Goal: Information Seeking & Learning: Check status

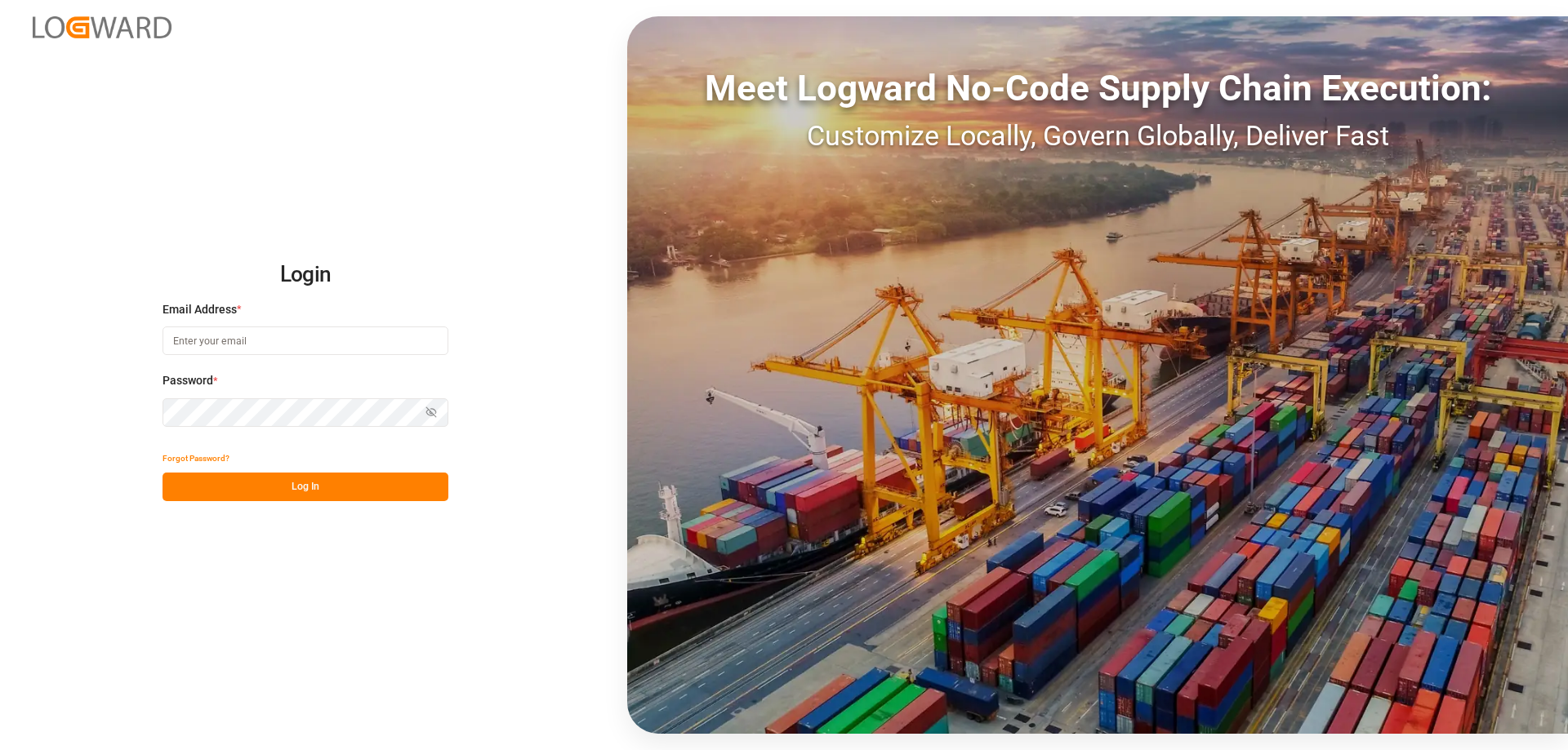
type input "[PERSON_NAME][EMAIL_ADDRESS][DOMAIN_NAME]"
click at [243, 488] on button "Log In" at bounding box center [305, 486] width 286 height 29
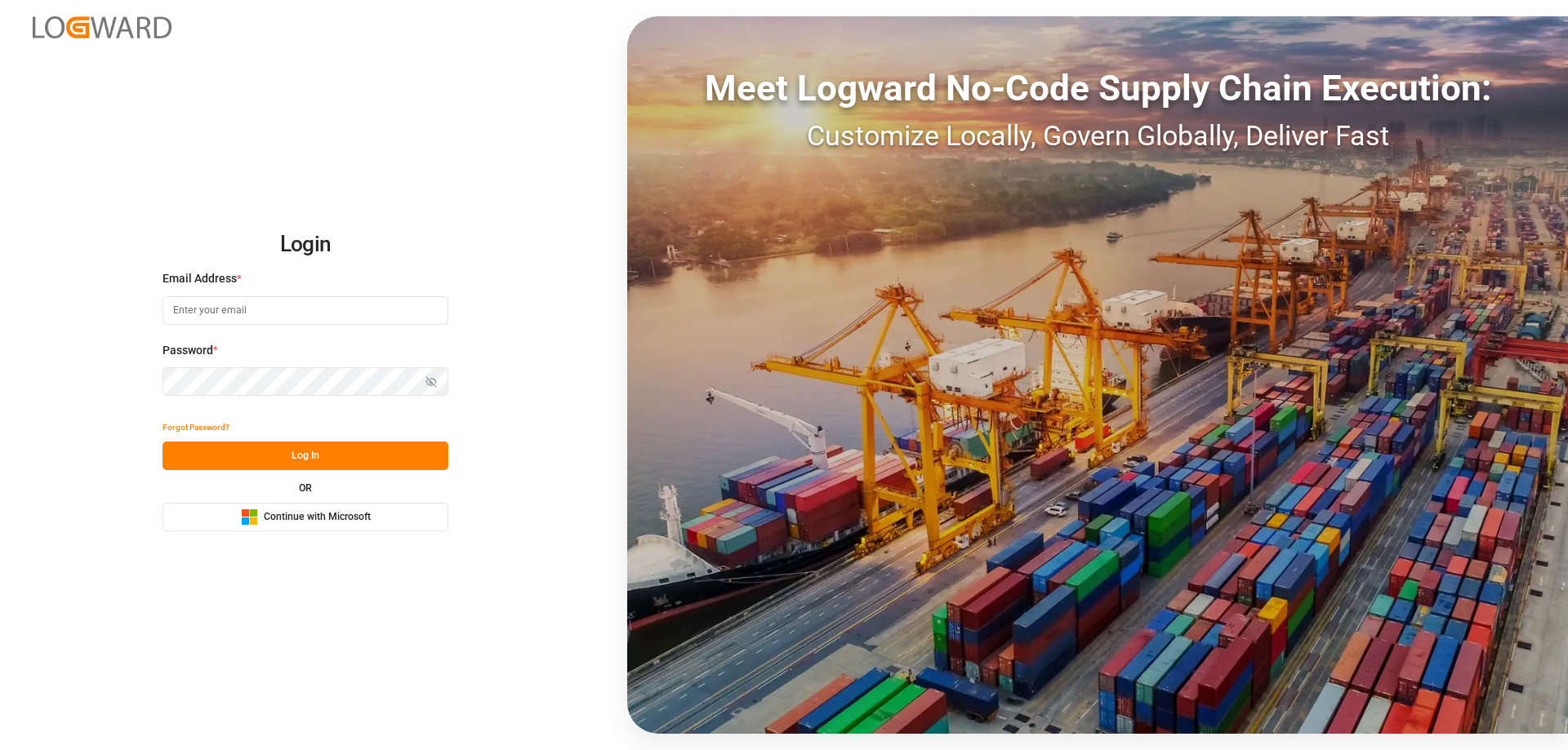
type input "[PERSON_NAME][EMAIL_ADDRESS][DOMAIN_NAME]"
click at [280, 447] on button "Log In" at bounding box center [305, 456] width 286 height 29
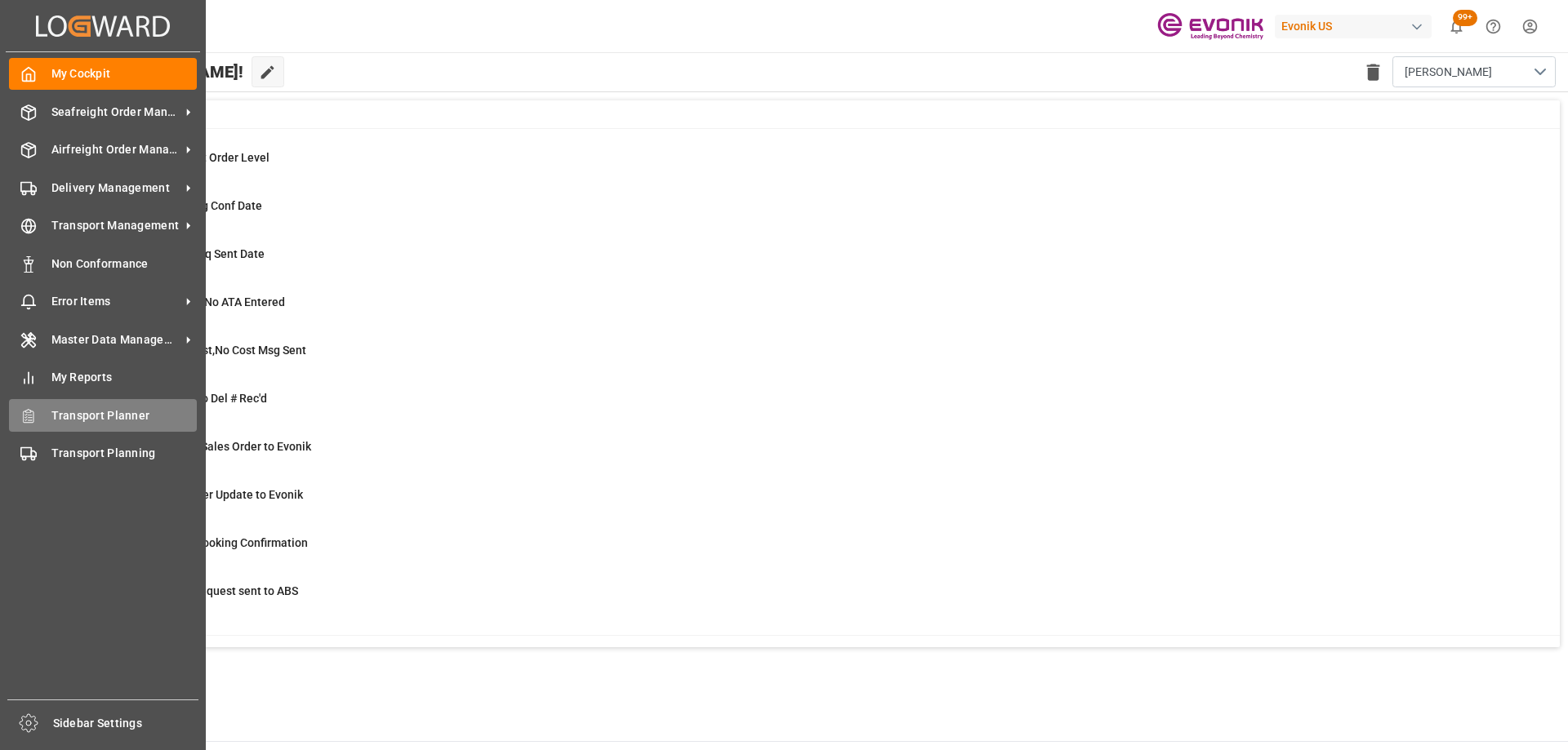
click at [68, 407] on span "Transport Planner" at bounding box center [125, 416] width 146 height 18
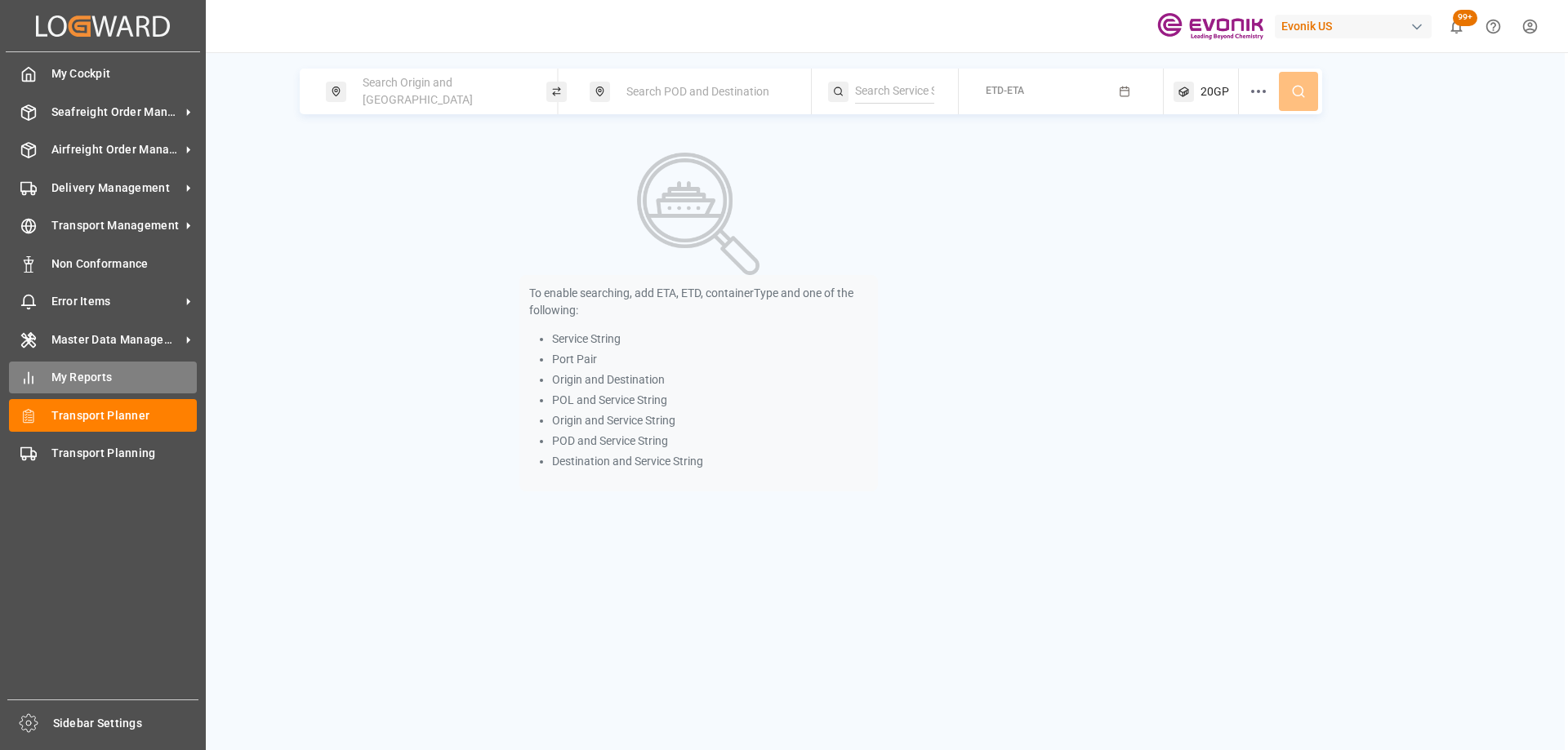
click at [39, 370] on div "My Reports My Reports" at bounding box center [103, 378] width 188 height 31
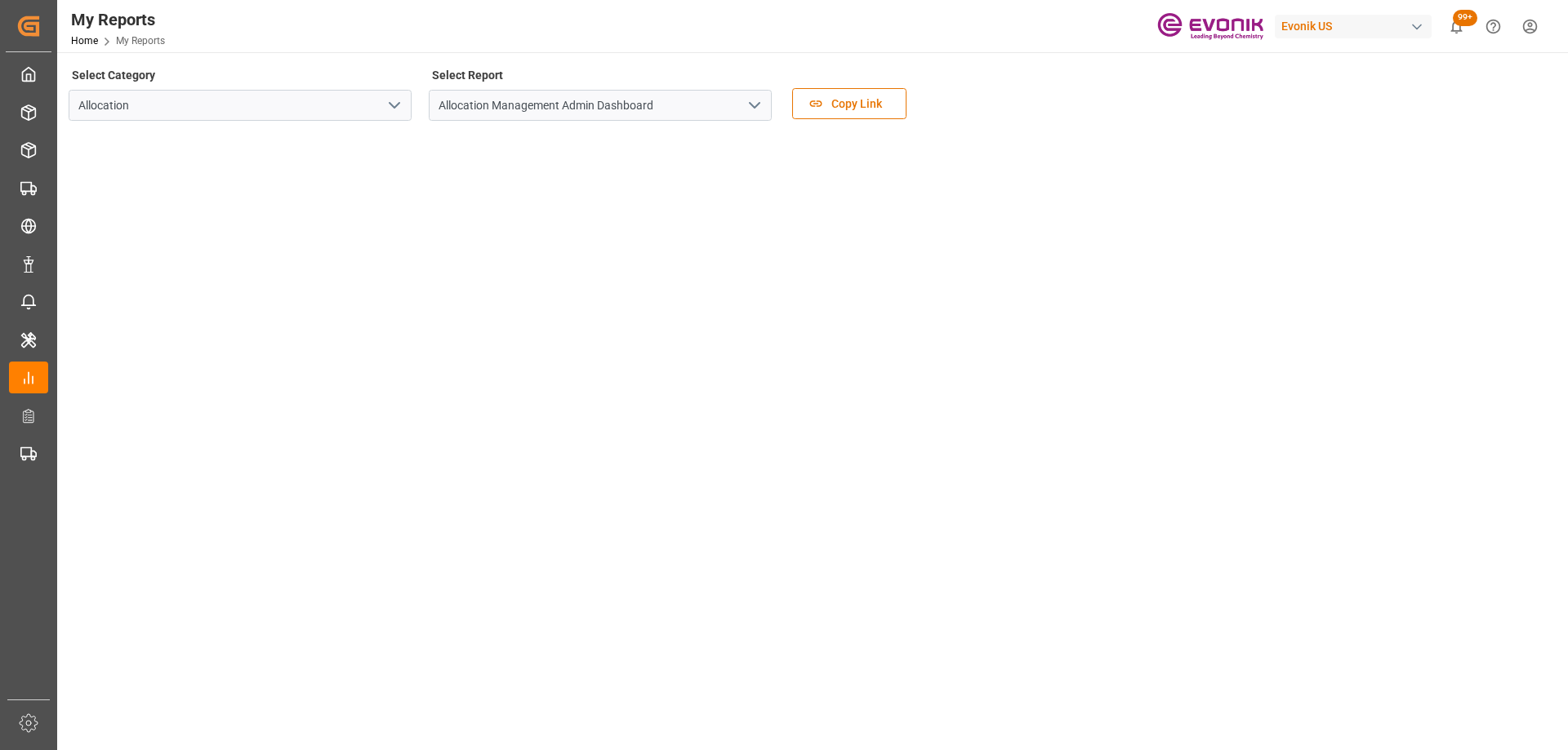
click at [395, 110] on icon "open menu" at bounding box center [394, 105] width 19 height 19
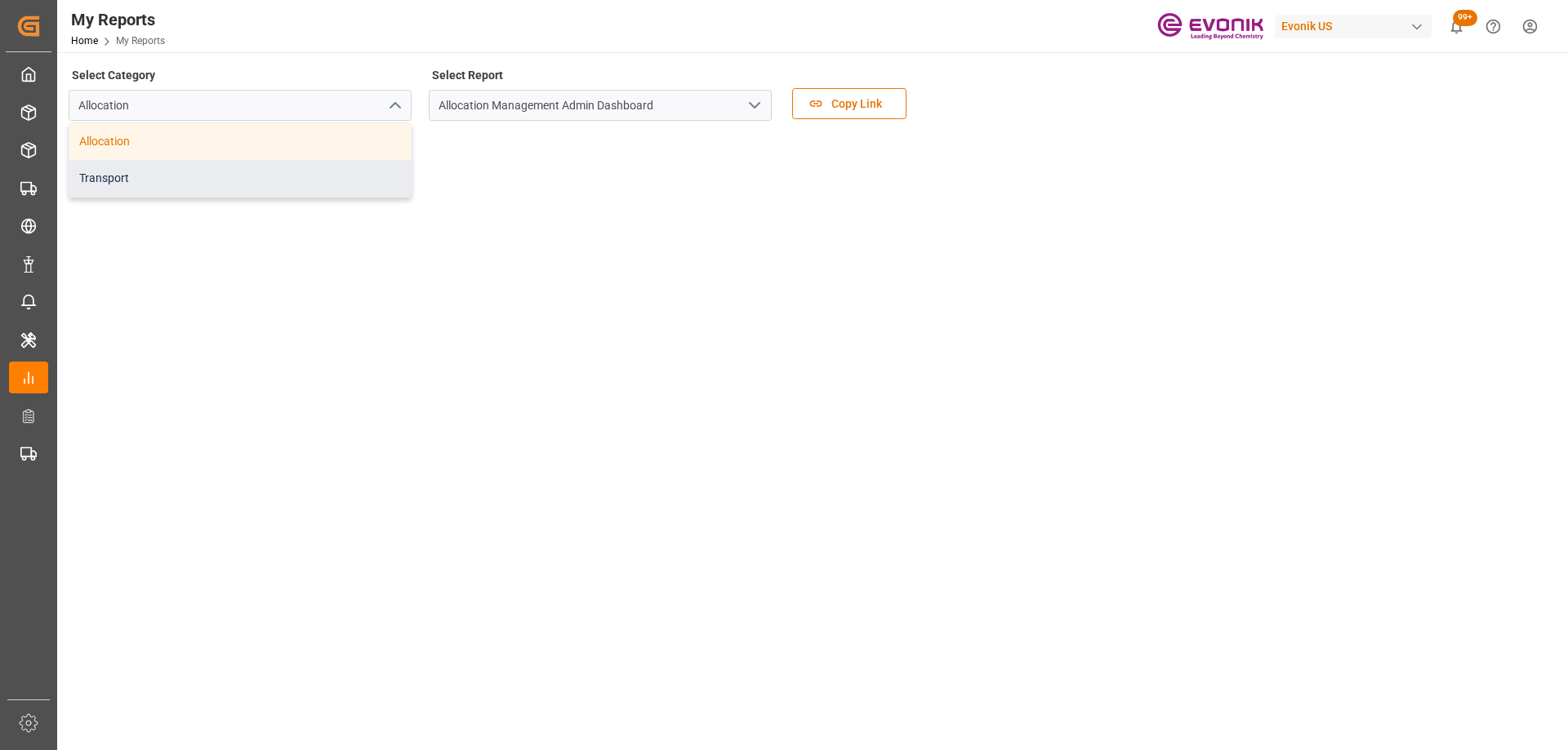
click at [231, 170] on div "Transport" at bounding box center [240, 179] width 342 height 37
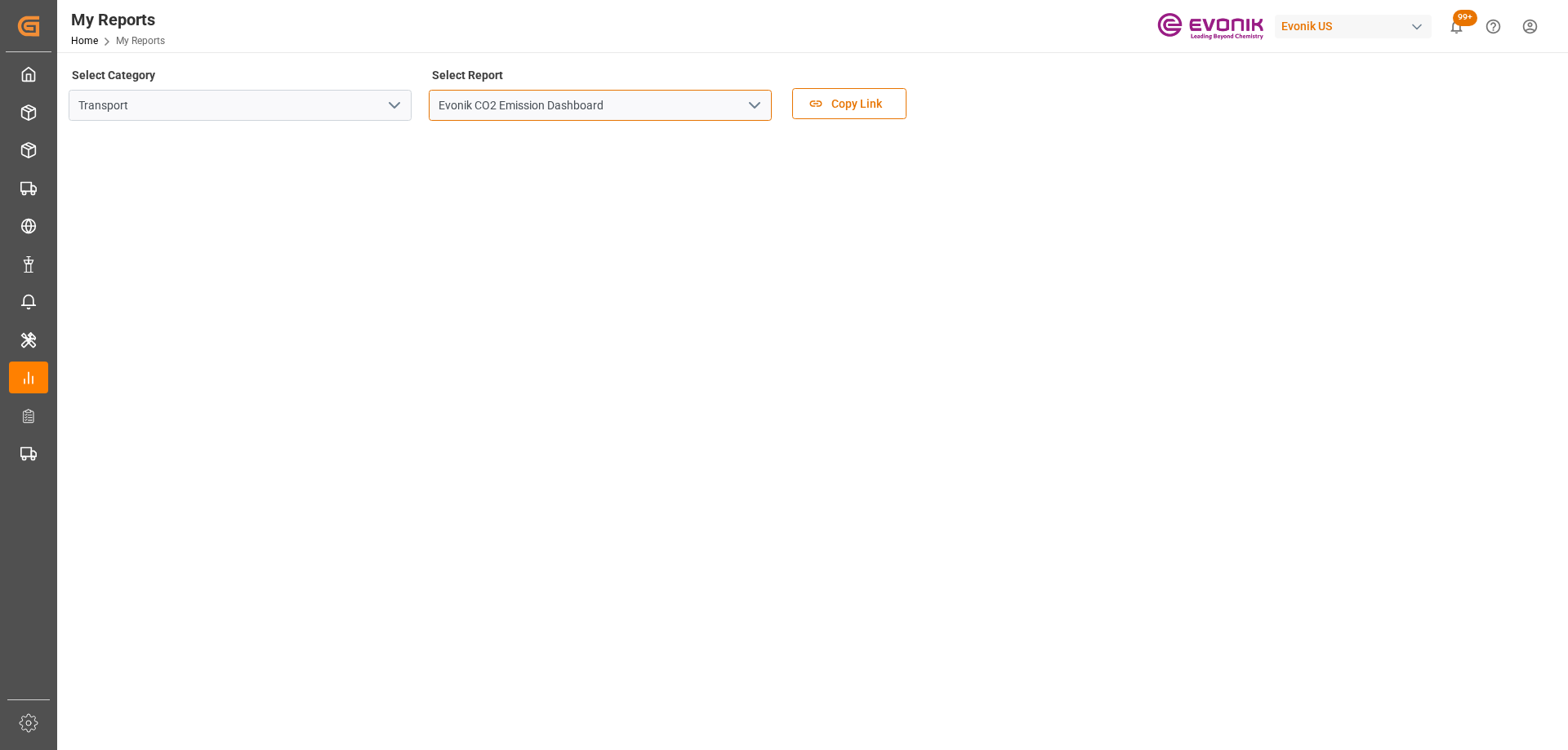
click at [754, 93] on div "Evonik CO2 Emission Dashboard" at bounding box center [600, 106] width 343 height 31
click at [753, 108] on icon "open menu" at bounding box center [754, 105] width 19 height 19
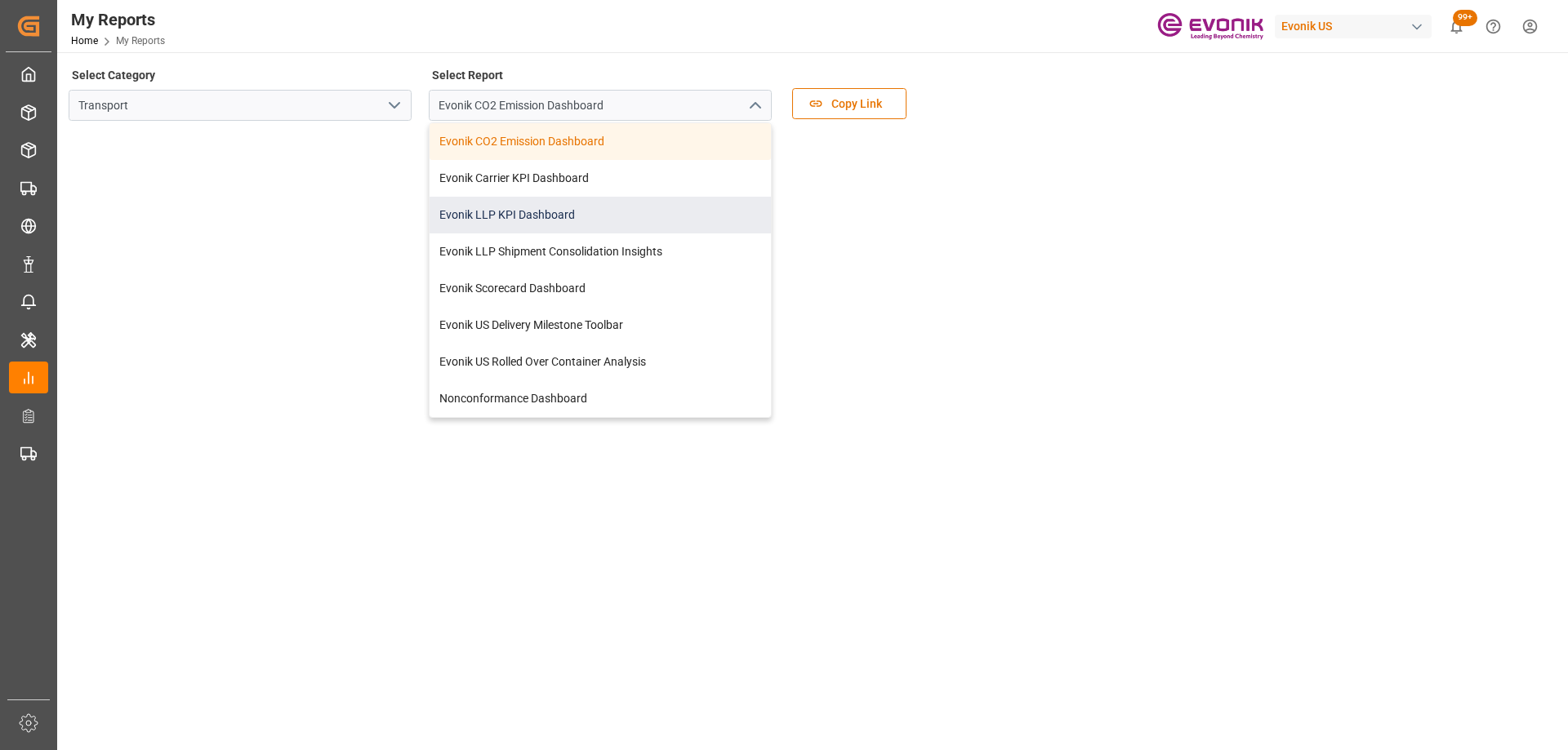
click at [489, 221] on div "Evonik LLP KPI Dashboard" at bounding box center [600, 215] width 342 height 37
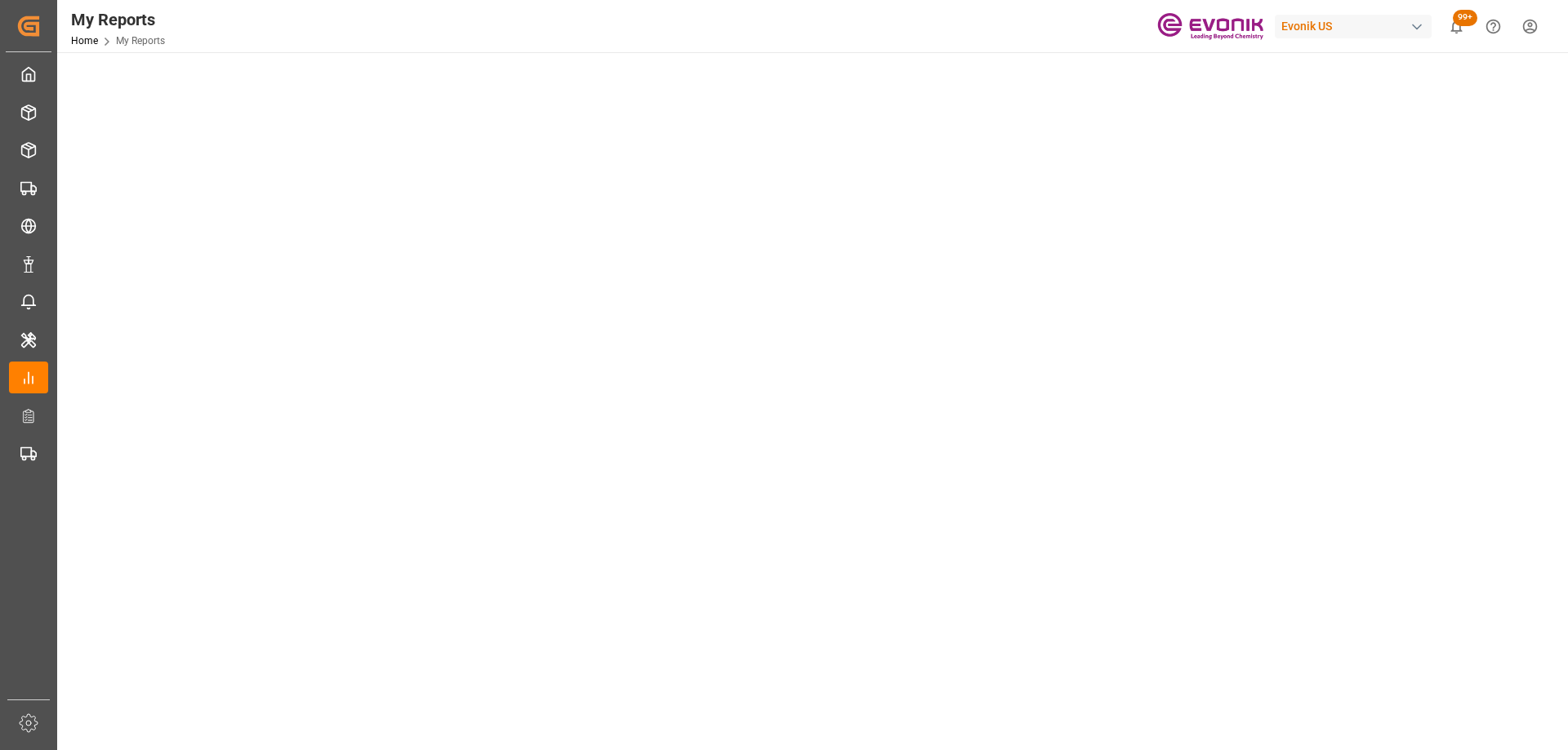
scroll to position [0, 0]
click at [1309, 349] on tableau-viz at bounding box center [810, 278] width 1481 height 1267
click at [1303, 303] on tableau-viz at bounding box center [810, 278] width 1481 height 1267
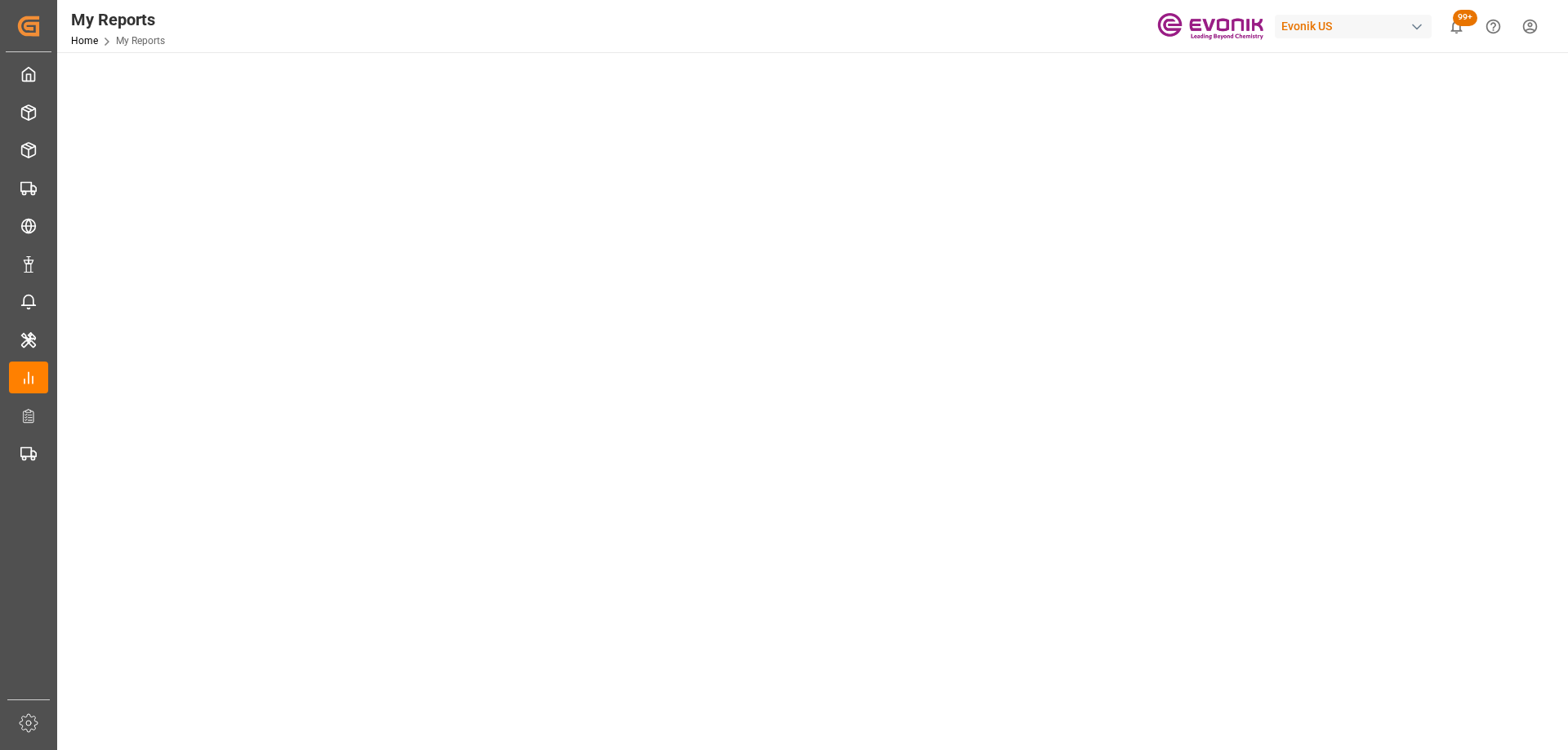
scroll to position [849, 0]
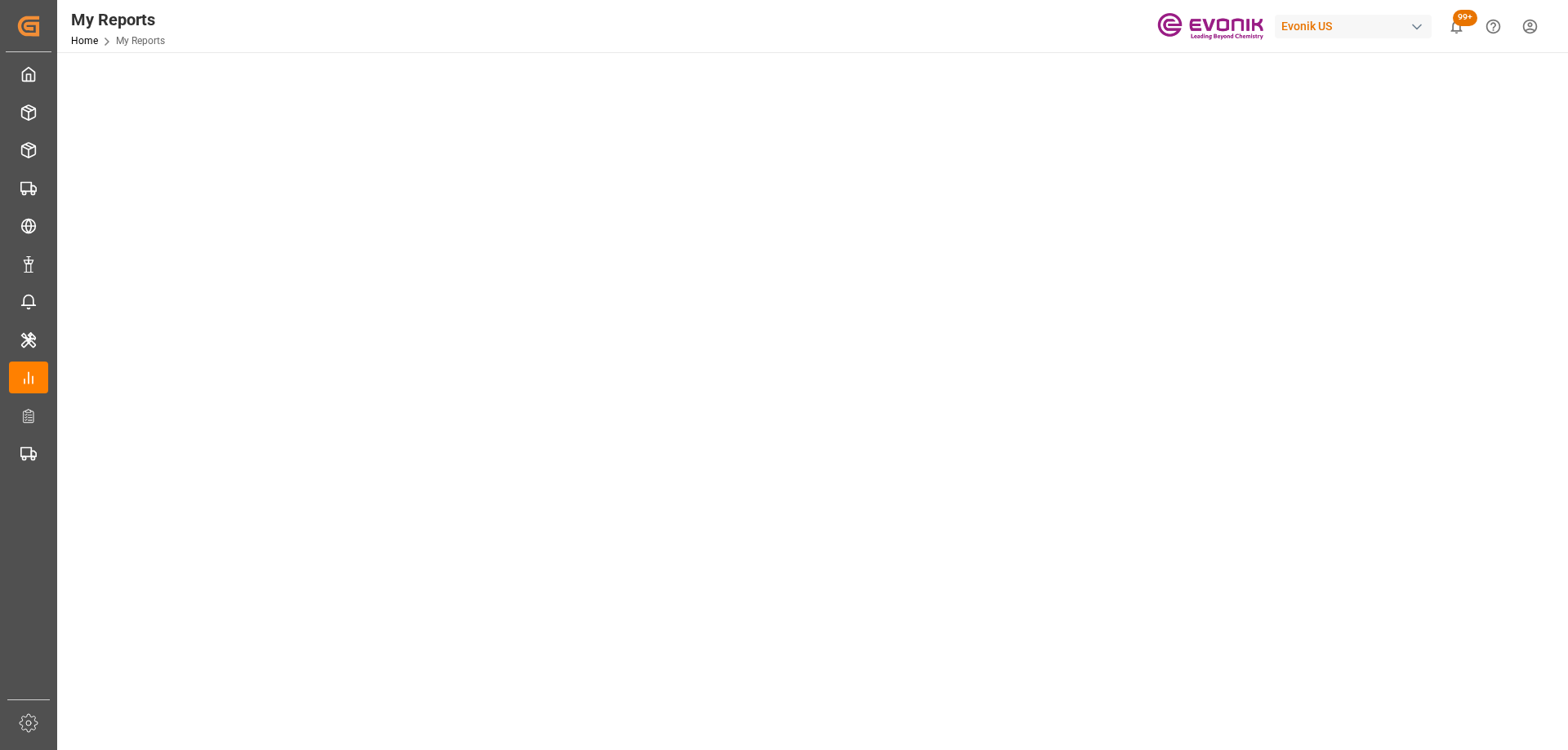
scroll to position [0, 0]
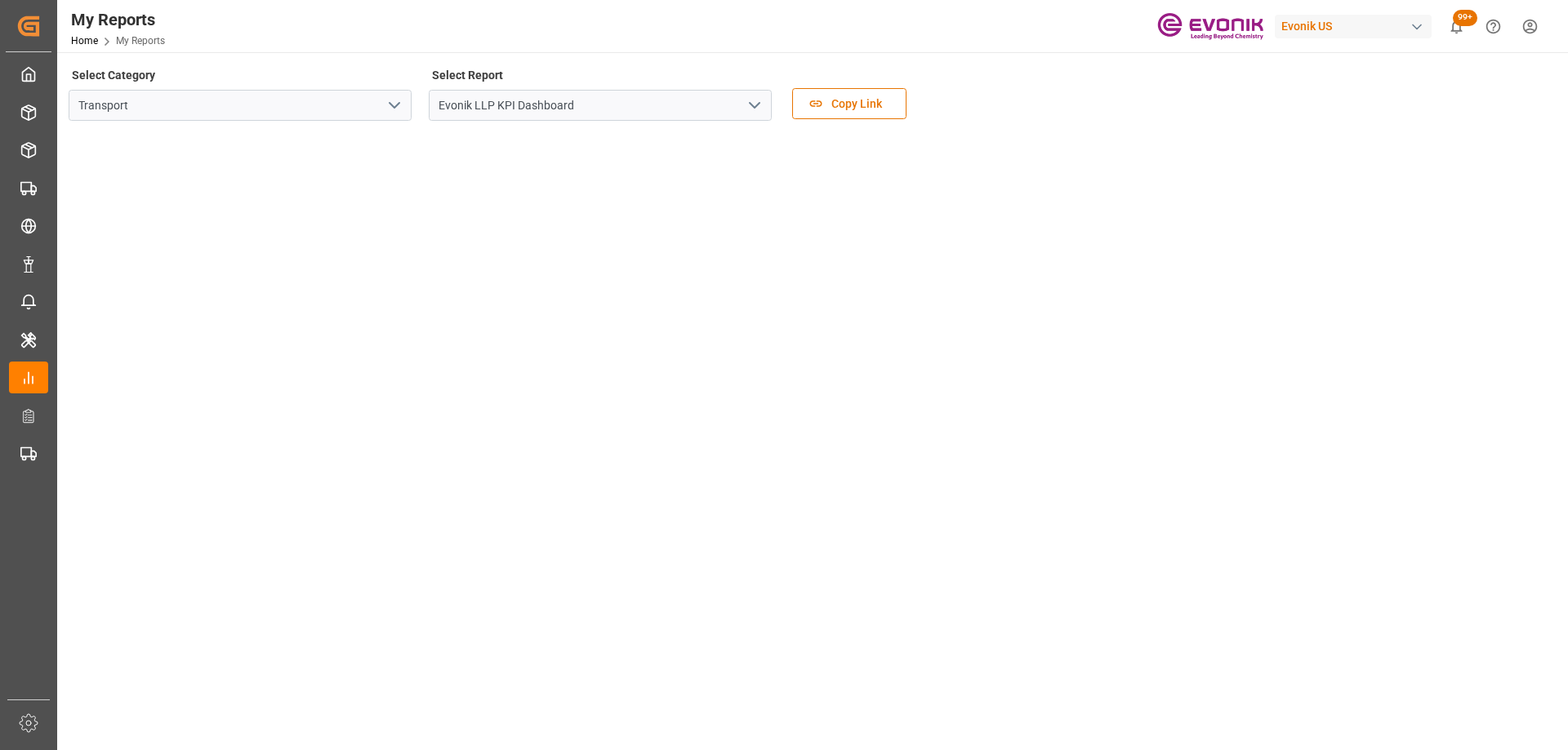
scroll to position [163, 0]
click at [1280, 331] on tableau-viz at bounding box center [810, 604] width 1481 height 1267
click at [1372, 361] on tableau-viz at bounding box center [810, 604] width 1481 height 1267
click at [1370, 444] on tableau-viz at bounding box center [810, 604] width 1481 height 1267
